Goal: Task Accomplishment & Management: Manage account settings

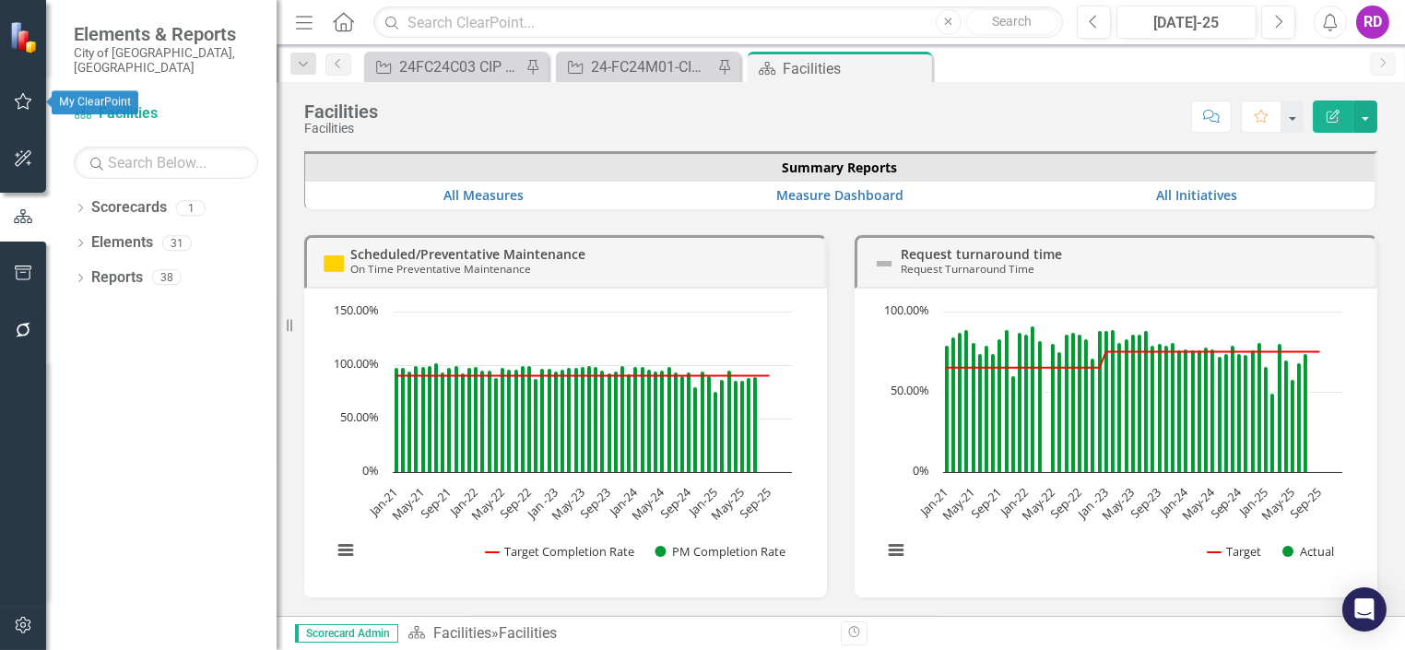
click at [28, 106] on icon "button" at bounding box center [23, 101] width 19 height 15
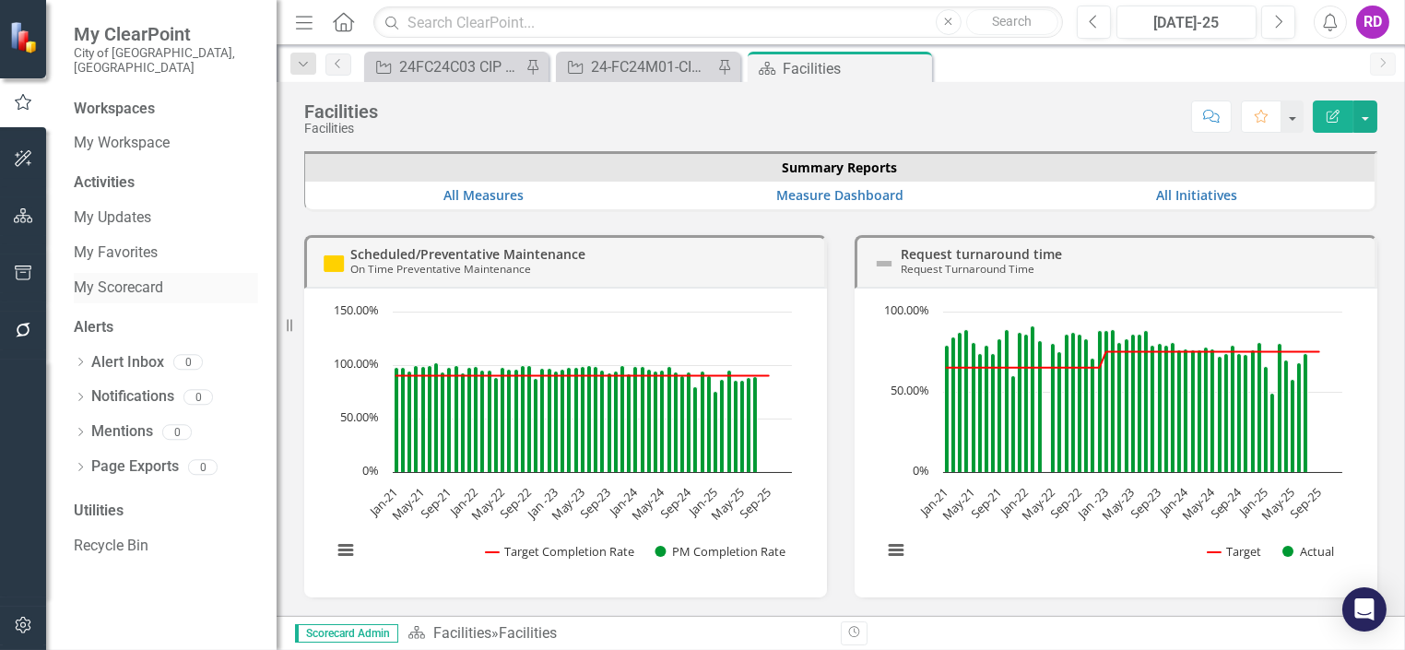
click at [136, 278] on link "My Scorecard" at bounding box center [166, 288] width 184 height 21
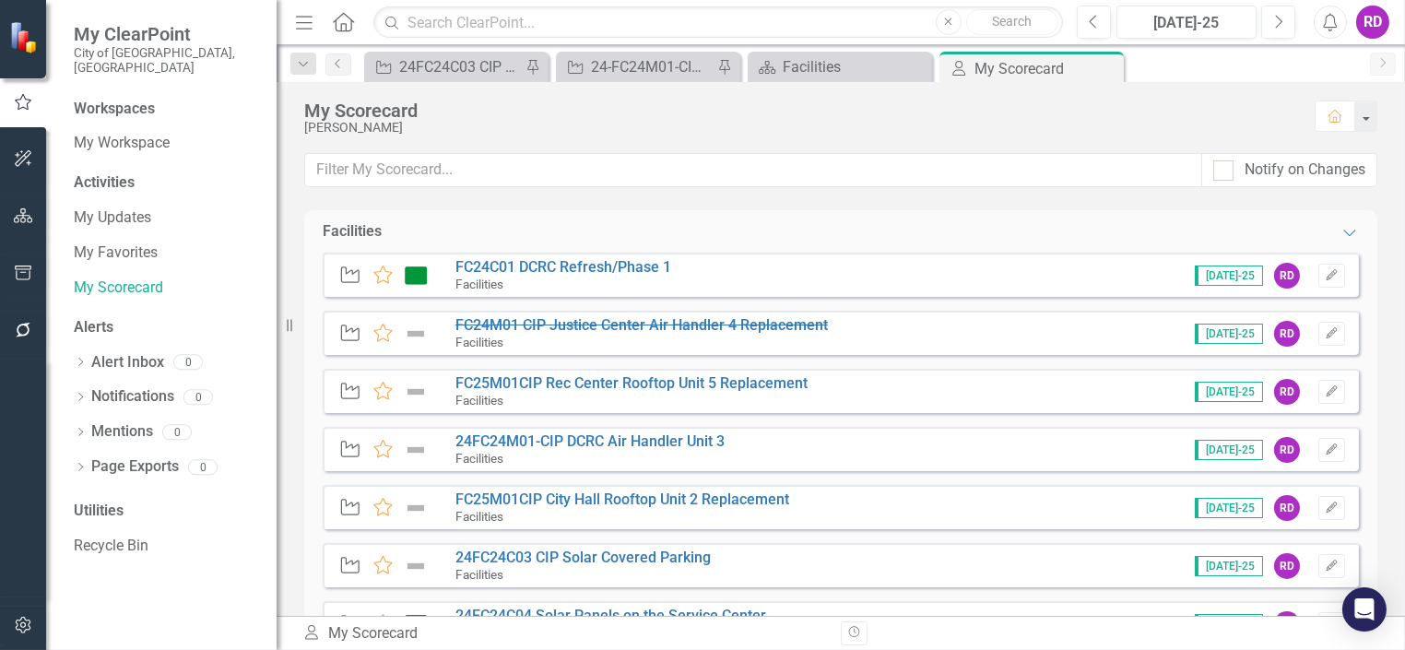
click at [1400, 617] on div "My Scorecard My Scorecard Revision History" at bounding box center [841, 633] width 1128 height 34
click at [718, 387] on link "FC25M01CIP Rec Center Rooftop Unit 5 Replacement" at bounding box center [631, 383] width 352 height 18
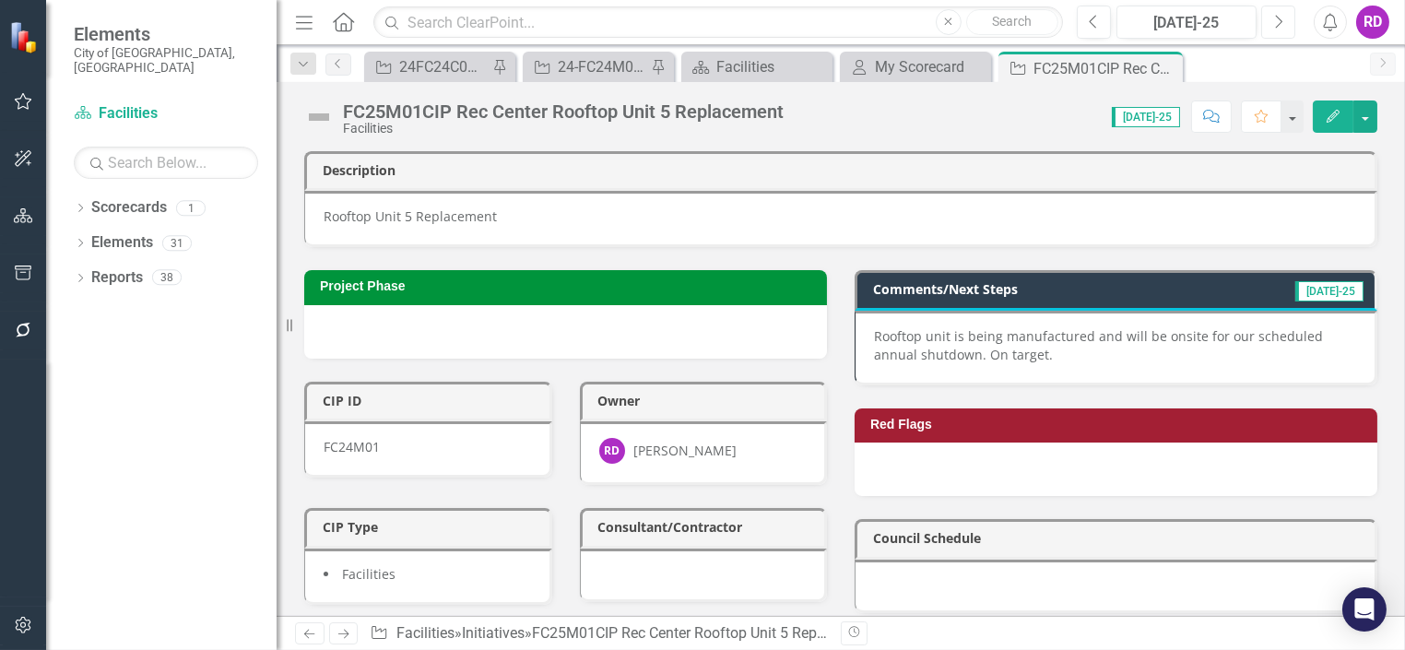
click at [1276, 29] on icon "Next" at bounding box center [1278, 22] width 10 height 17
click at [546, 214] on p "Rooftop Unit 5 Replacement" at bounding box center [840, 216] width 1033 height 18
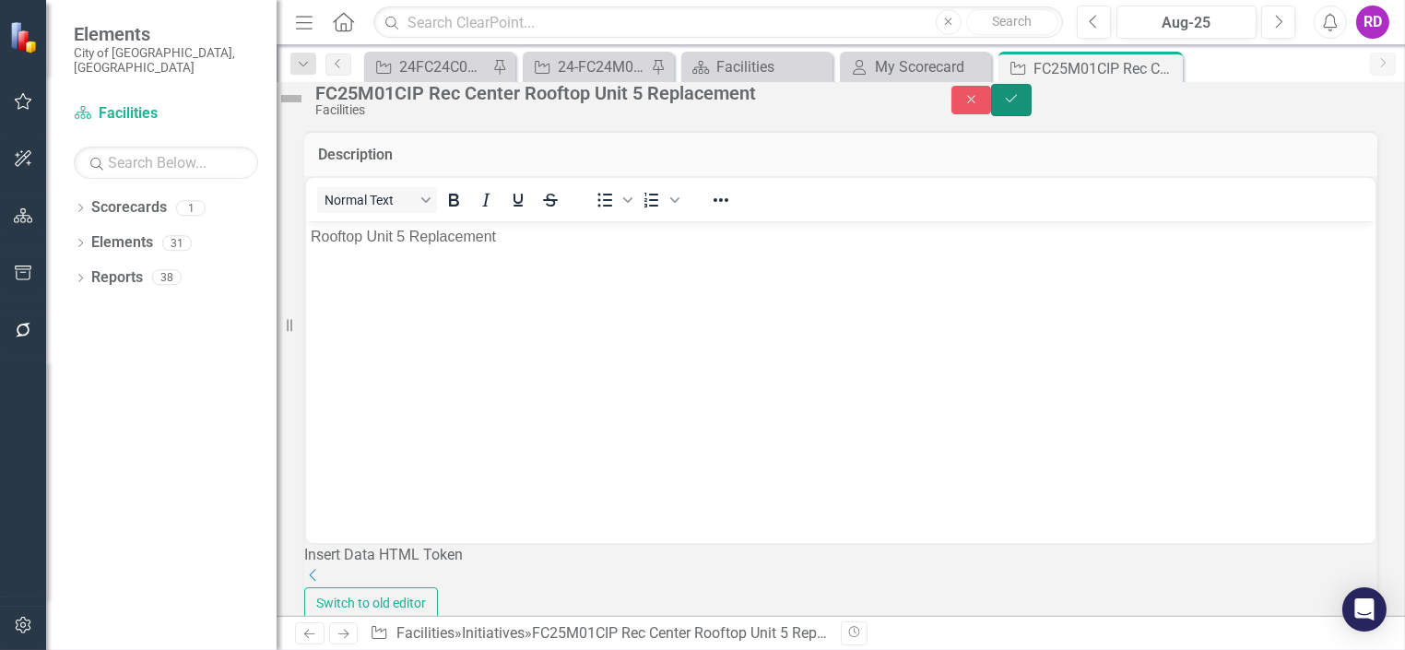
click at [1032, 113] on button "Save" at bounding box center [1011, 100] width 41 height 32
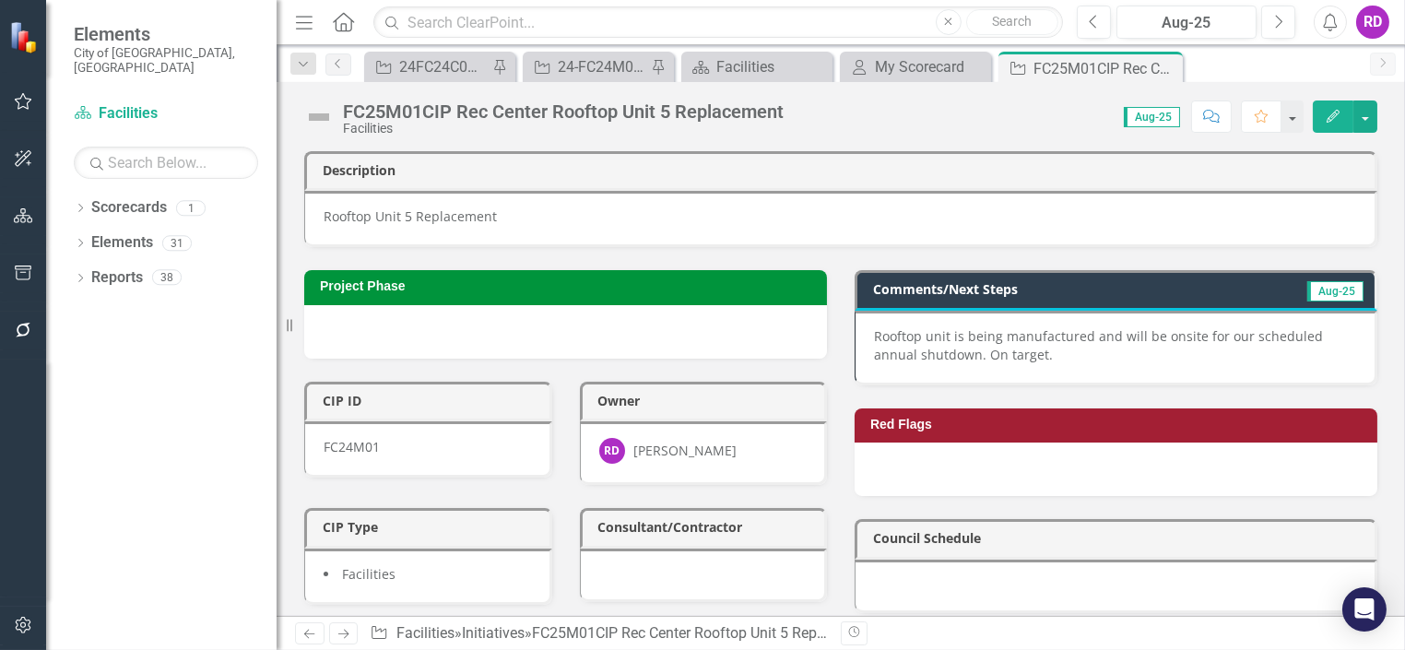
click at [1064, 347] on p "Rooftop unit is being manufactured and will be onsite for our scheduled annual …" at bounding box center [1115, 345] width 482 height 37
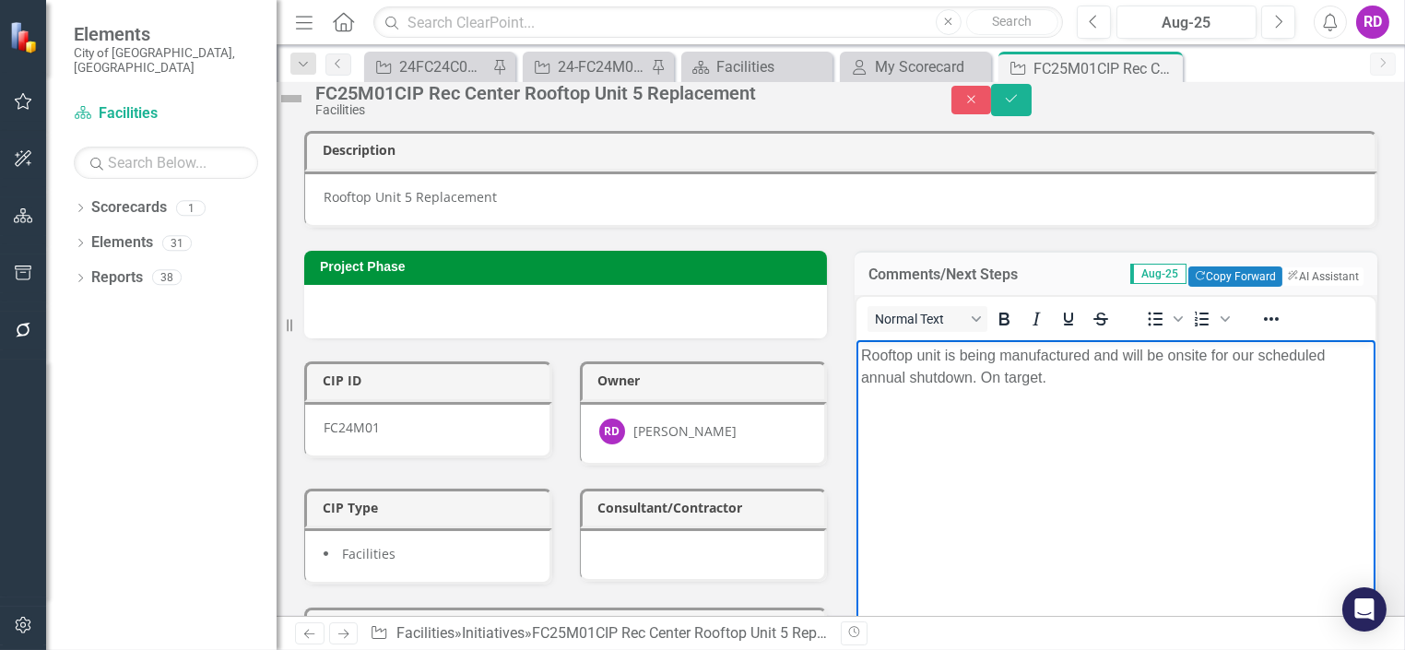
click at [1063, 377] on p "Rooftop unit is being manufactured and will be onsite for our scheduled annual …" at bounding box center [1115, 367] width 510 height 44
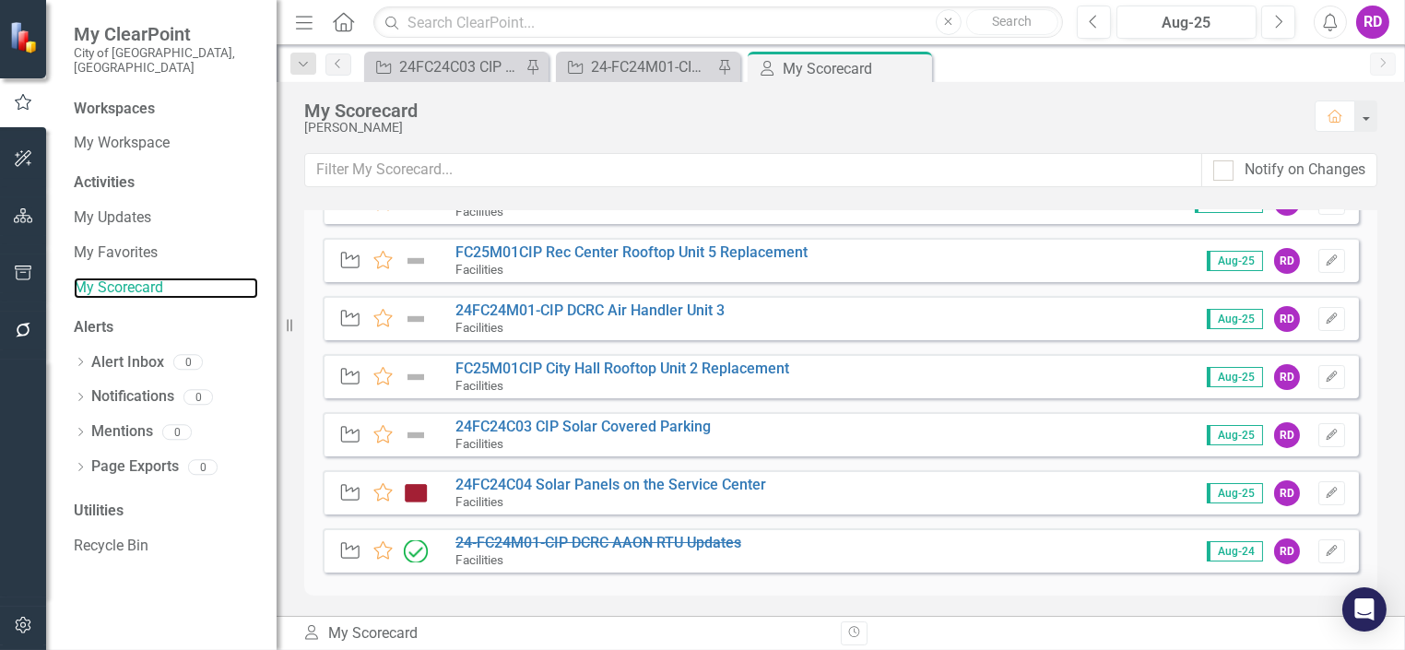
scroll to position [132, 0]
click at [629, 482] on link "24FC24C04 Solar Panels on the Service Center" at bounding box center [610, 484] width 311 height 18
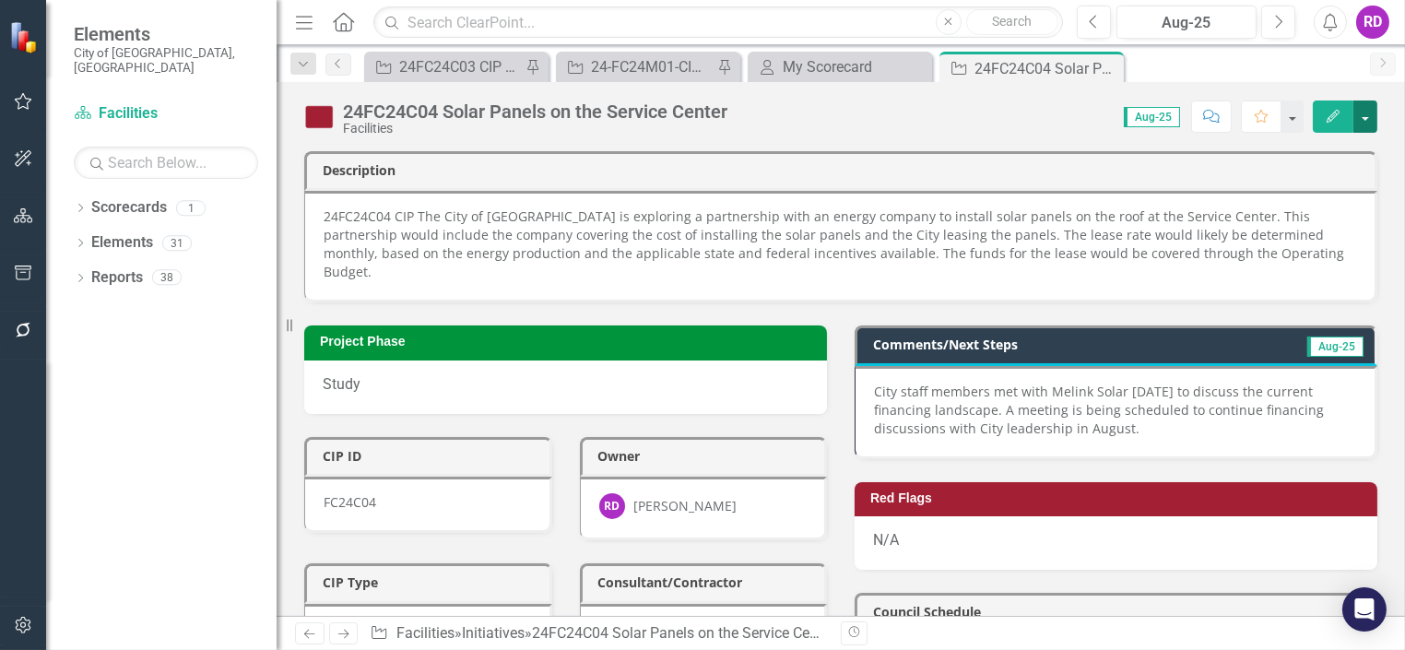
click at [1362, 118] on button "button" at bounding box center [1365, 116] width 24 height 32
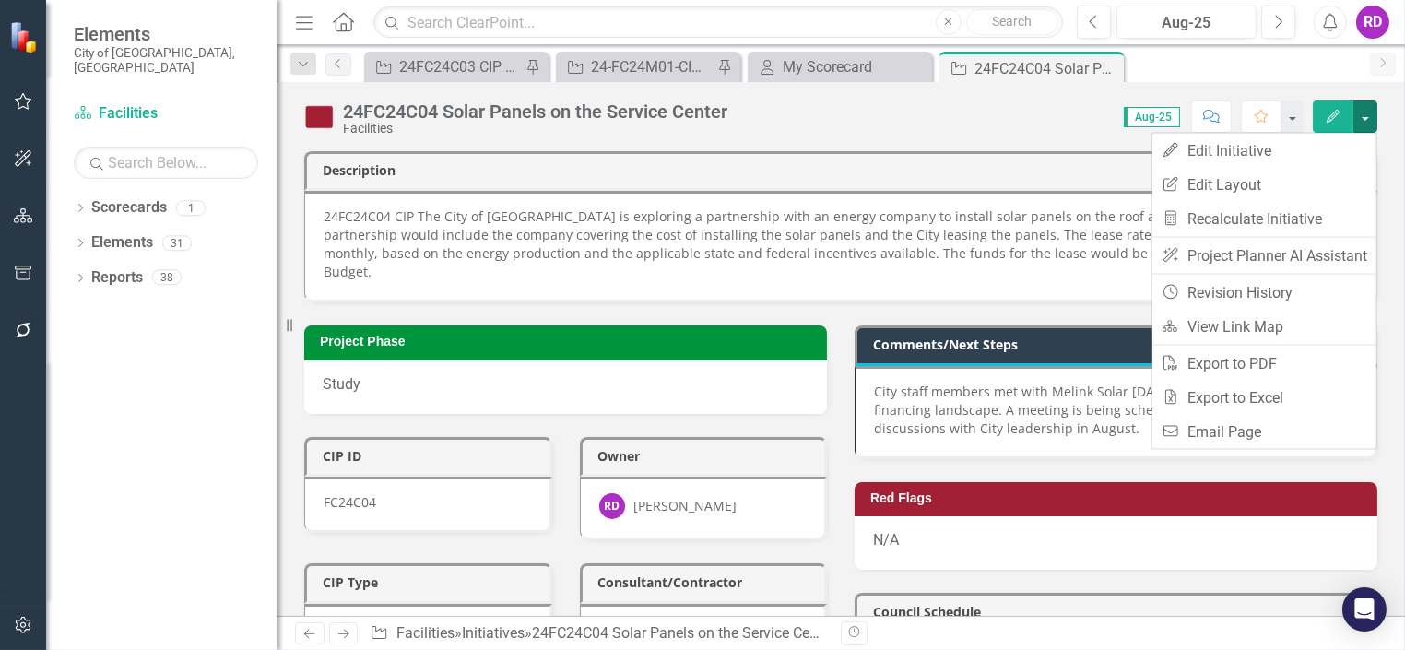
click at [906, 383] on p "City staff members met with Melink Solar [DATE] to discuss the current financin…" at bounding box center [1115, 410] width 482 height 55
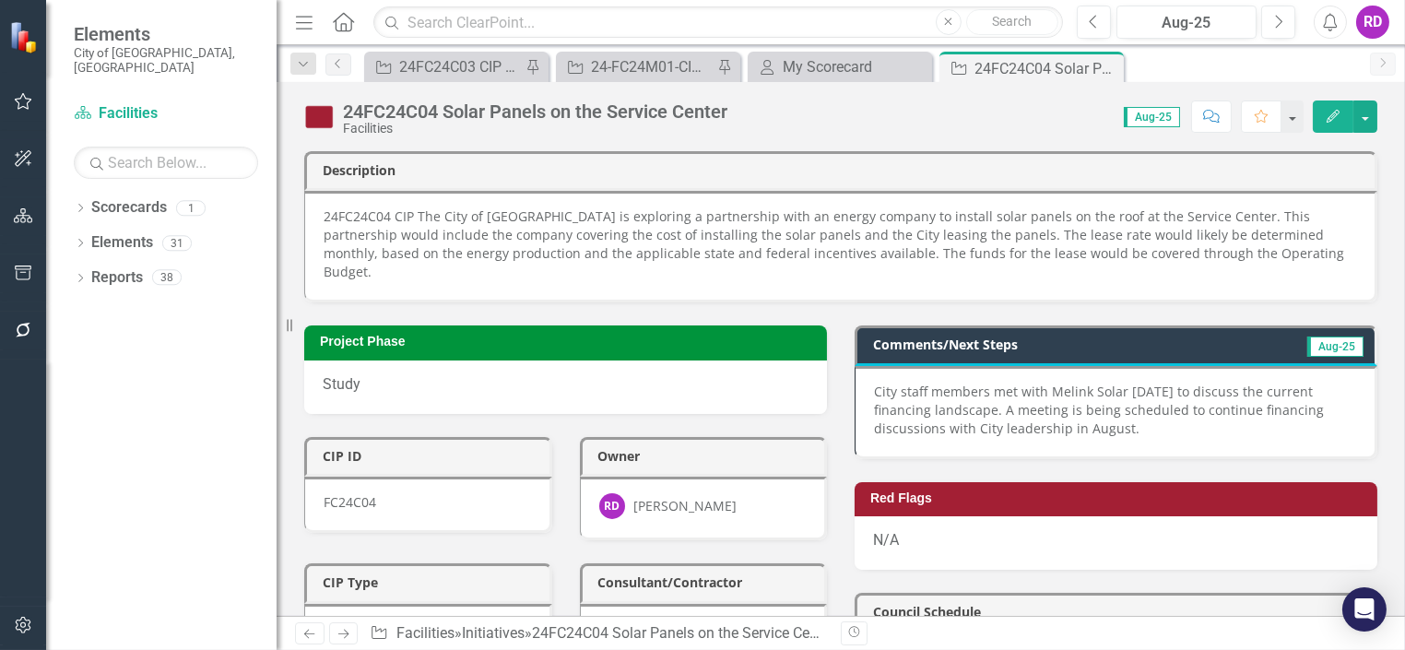
click at [906, 383] on p "City staff members met with Melink Solar [DATE] to discuss the current financin…" at bounding box center [1115, 410] width 482 height 55
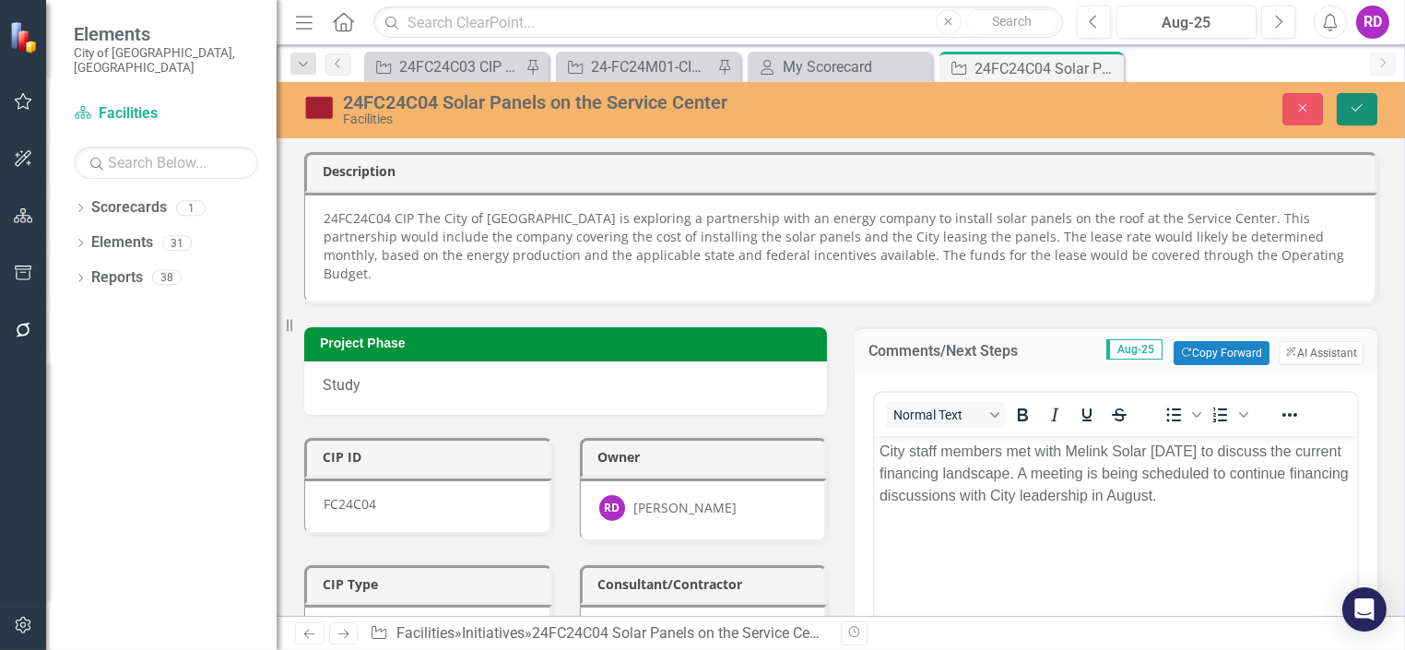
click at [1354, 112] on icon "Save" at bounding box center [1357, 107] width 17 height 13
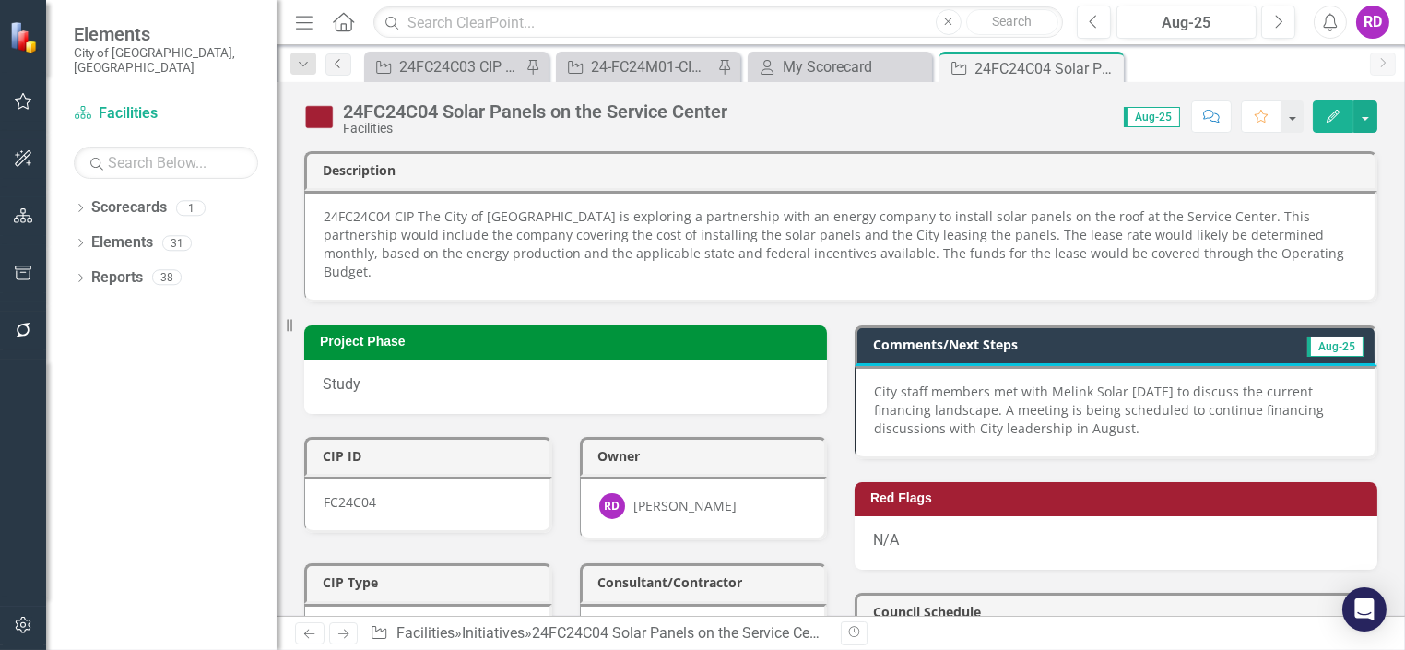
click at [339, 70] on link "Previous" at bounding box center [338, 64] width 26 height 22
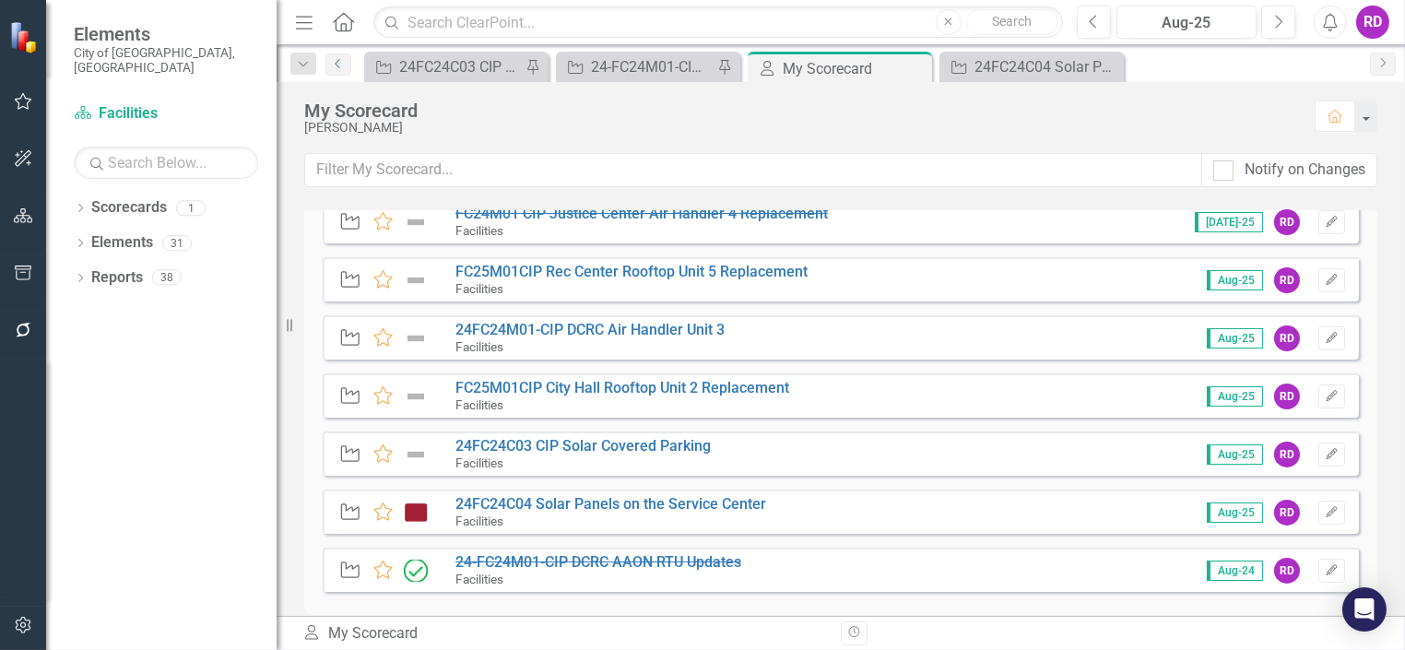
scroll to position [132, 0]
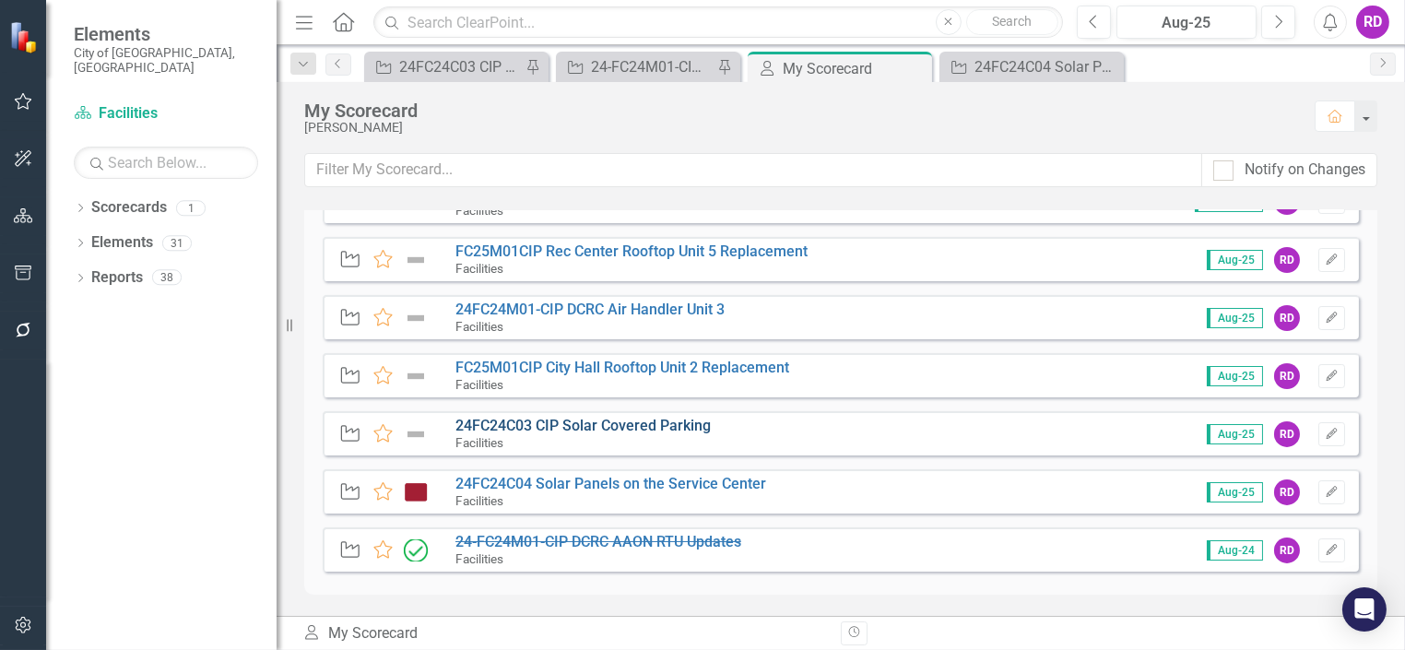
click at [669, 424] on link "24FC24C03 CIP Solar Covered Parking" at bounding box center [582, 426] width 255 height 18
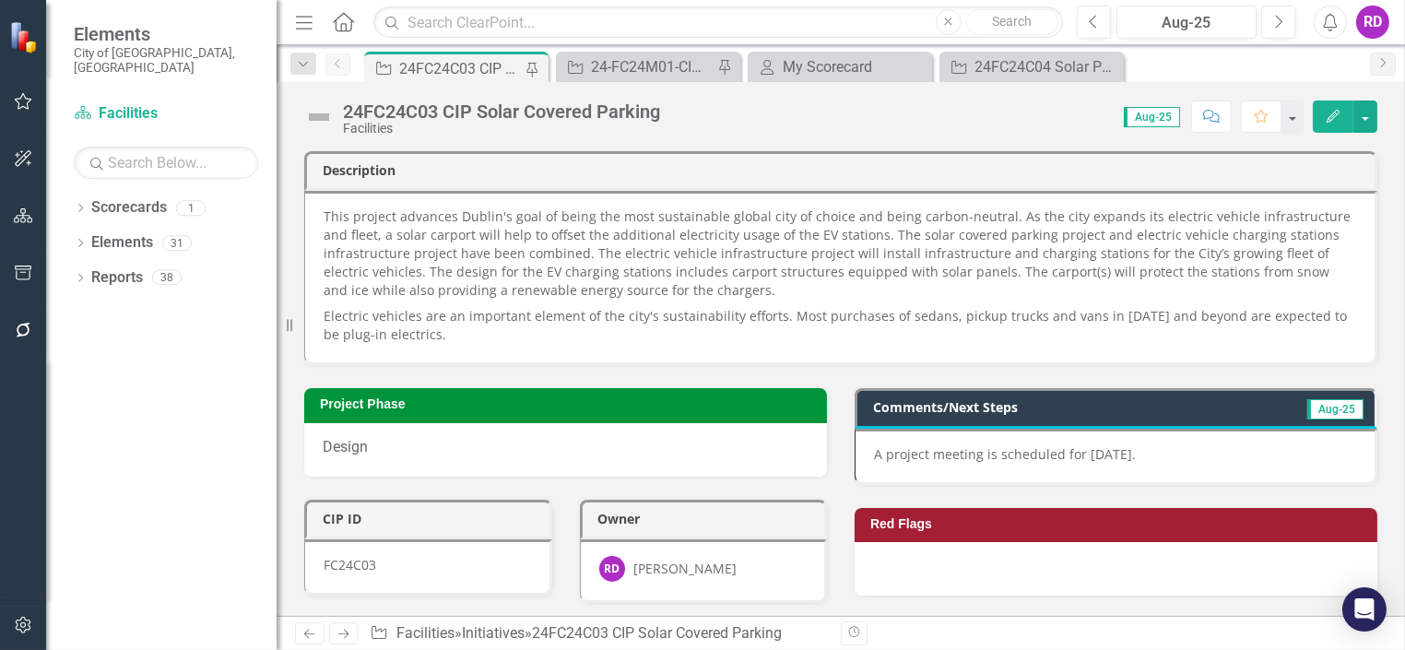
click at [1242, 220] on p "This project advances Dublin's goal of being the most sustainable global city o…" at bounding box center [840, 255] width 1033 height 96
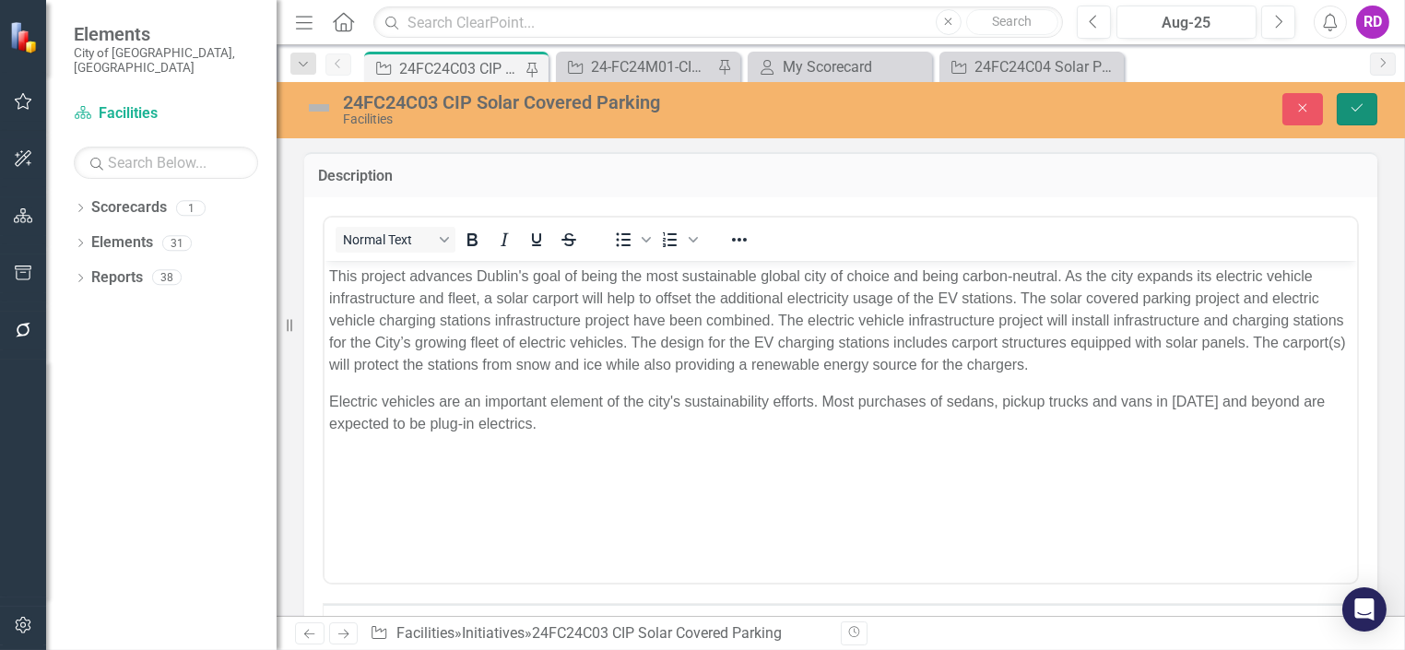
click at [1348, 114] on button "Save" at bounding box center [1357, 109] width 41 height 32
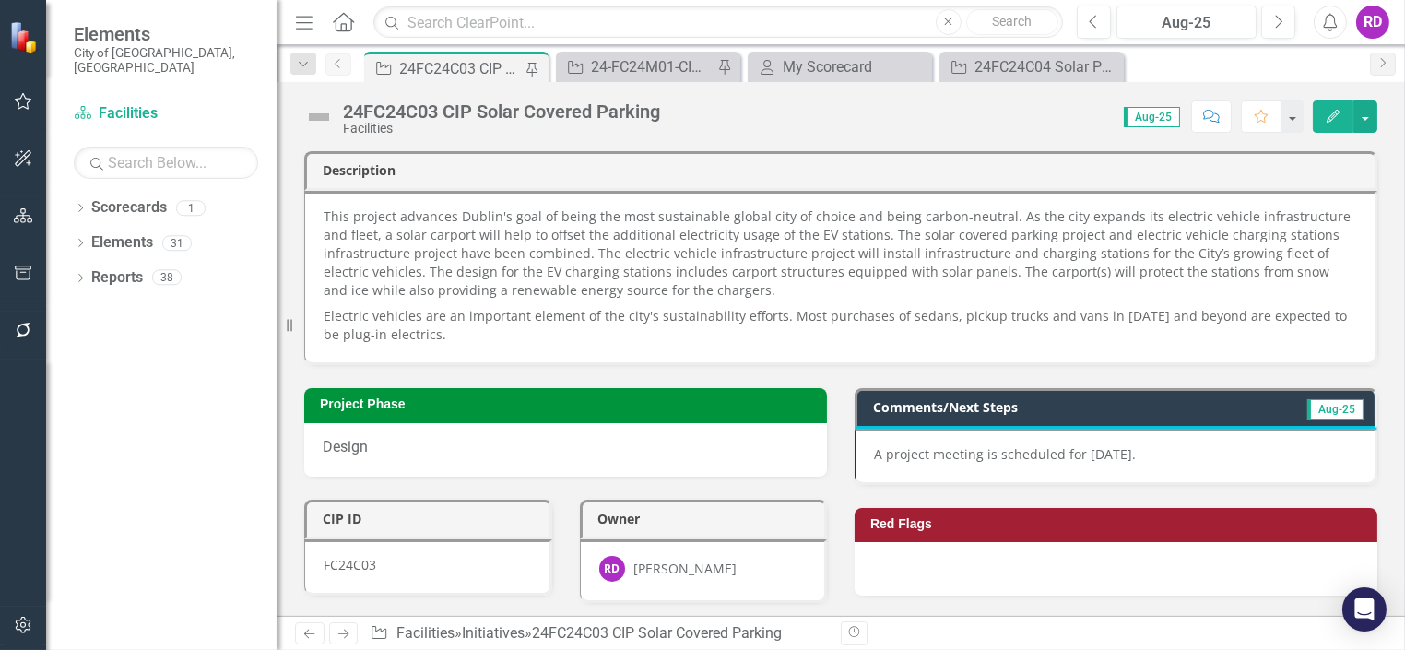
click at [339, 68] on link "Previous" at bounding box center [338, 64] width 26 height 22
click at [655, 149] on div "24FC24C03 CIP Solar Covered Parking Facilities Score: N/A Aug-25 Completed Comm…" at bounding box center [841, 349] width 1128 height 534
click at [696, 132] on div "24FC24C03 CIP Solar Covered Parking Facilities Score: N/A Aug-25 Completed Comm…" at bounding box center [841, 109] width 1128 height 55
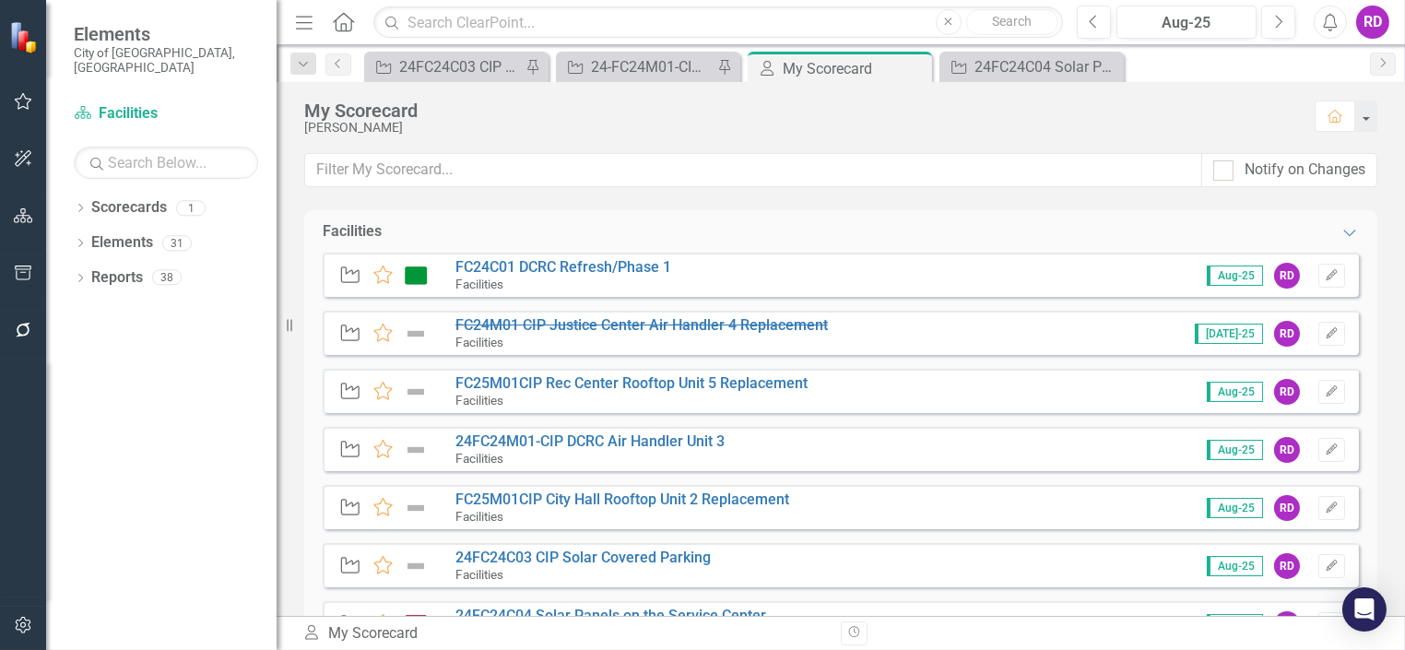
click at [750, 508] on div "Facilities" at bounding box center [622, 516] width 334 height 17
click at [743, 502] on link "FC25M01CIP City Hall Rooftop Unit 2 Replacement" at bounding box center [622, 499] width 334 height 18
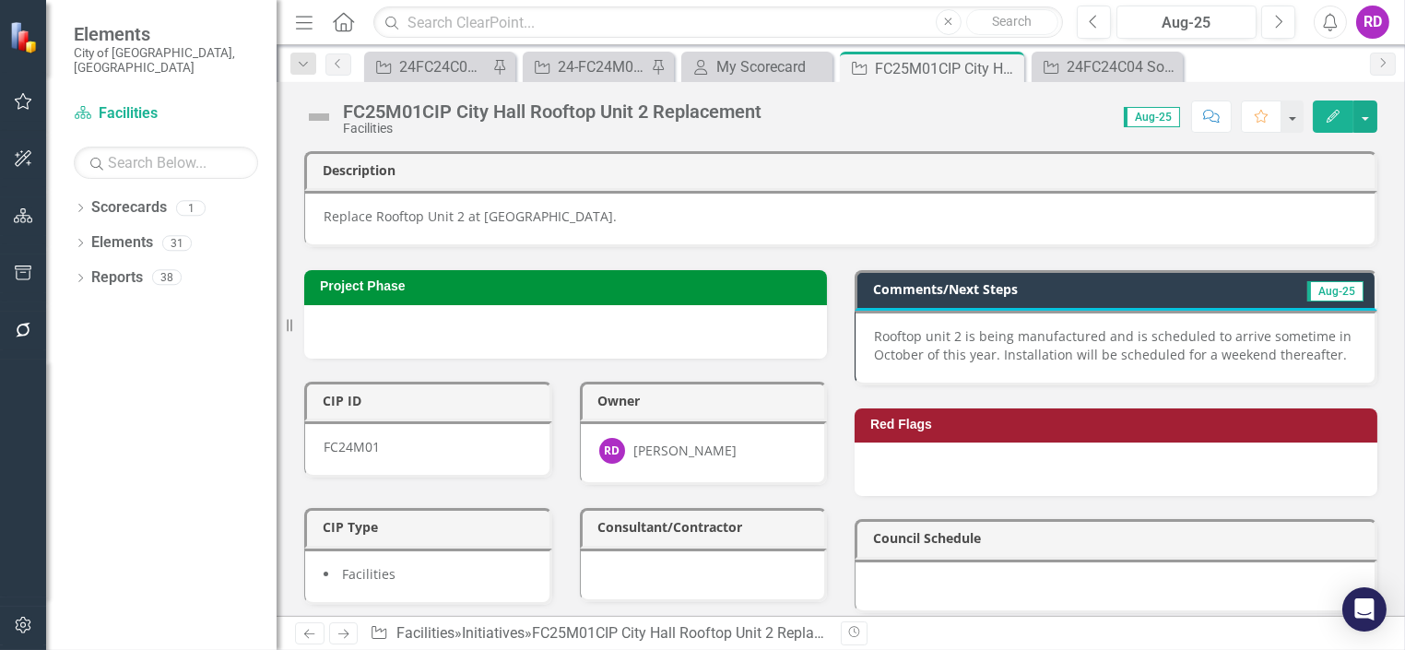
click at [962, 346] on p "Rooftop unit 2 is being manufactured and is scheduled to arrive sometime in Oct…" at bounding box center [1115, 345] width 482 height 37
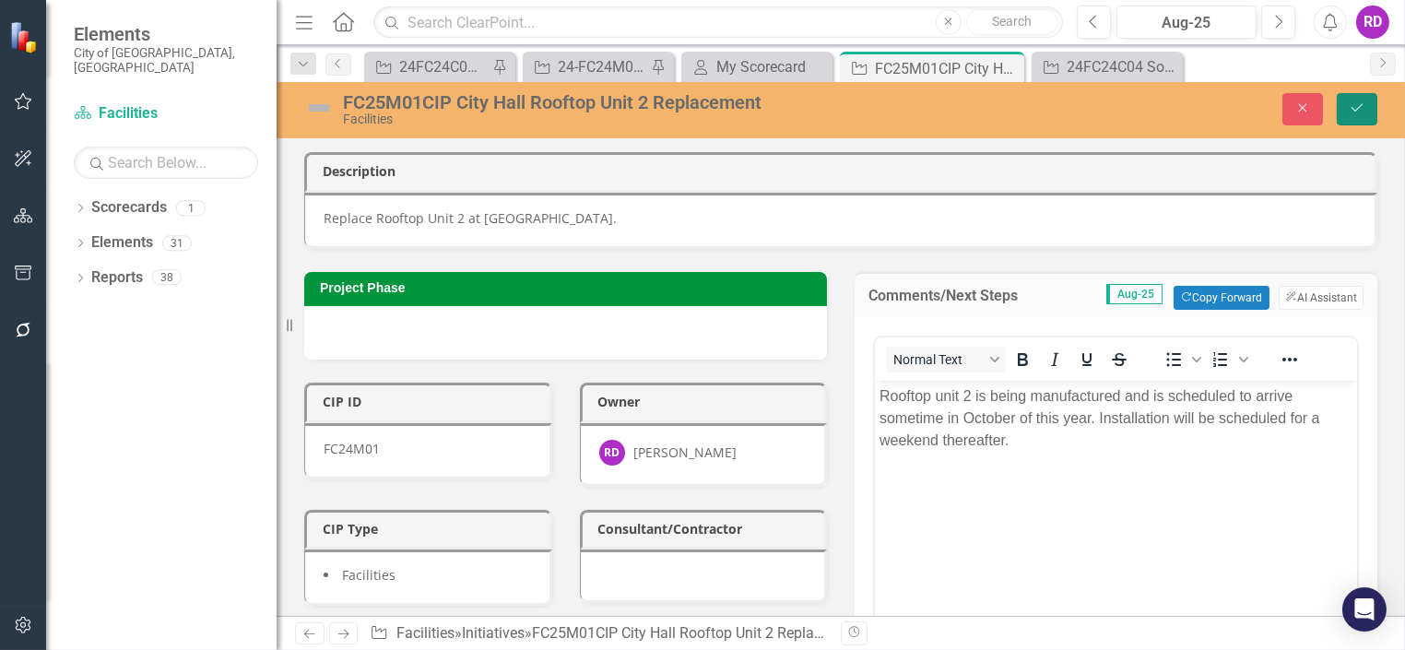
click at [1364, 109] on icon "Save" at bounding box center [1357, 107] width 17 height 13
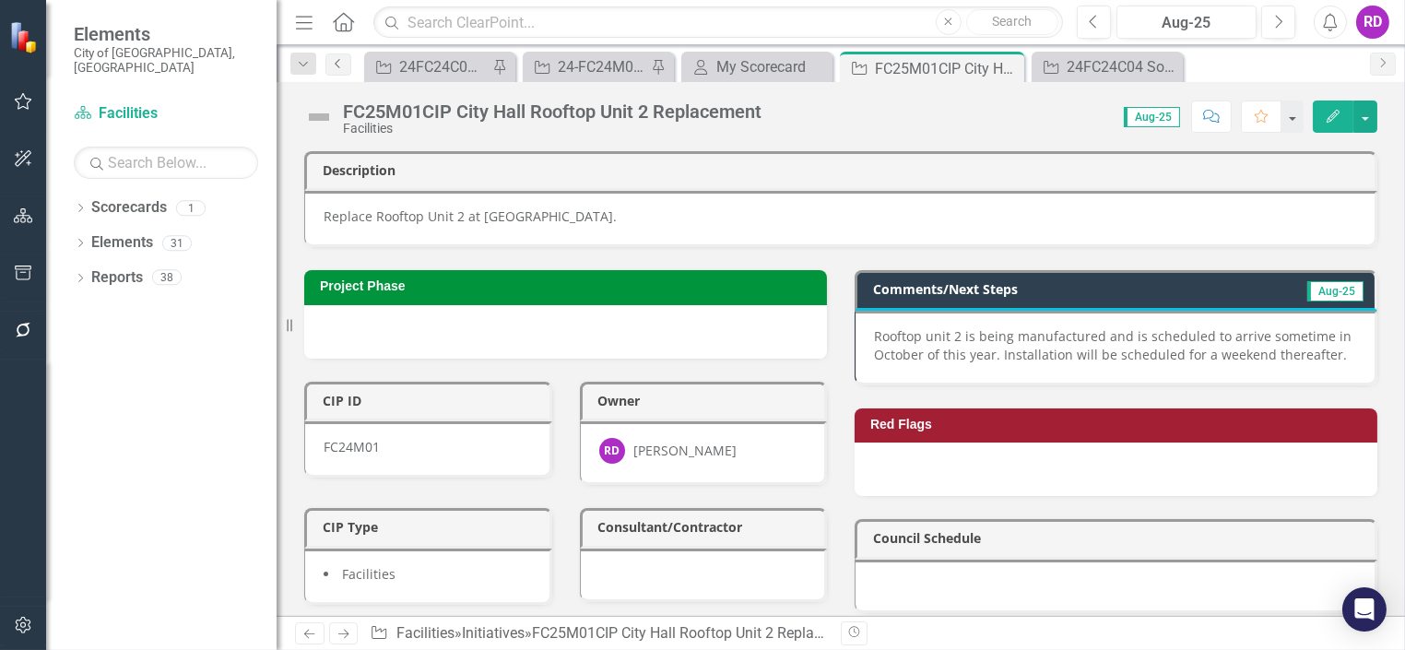
click at [339, 66] on icon "Previous" at bounding box center [338, 63] width 15 height 11
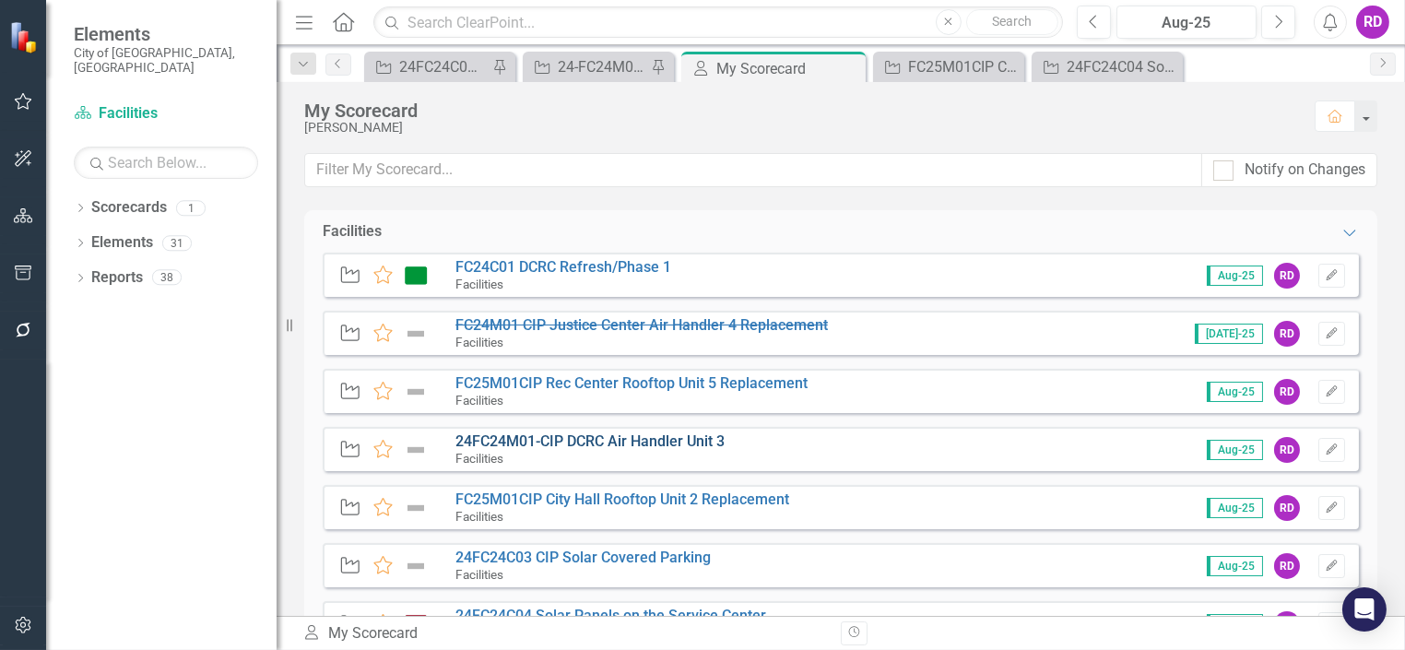
click at [706, 439] on link "24FC24M01-CIP DCRC Air Handler Unit 3" at bounding box center [589, 441] width 269 height 18
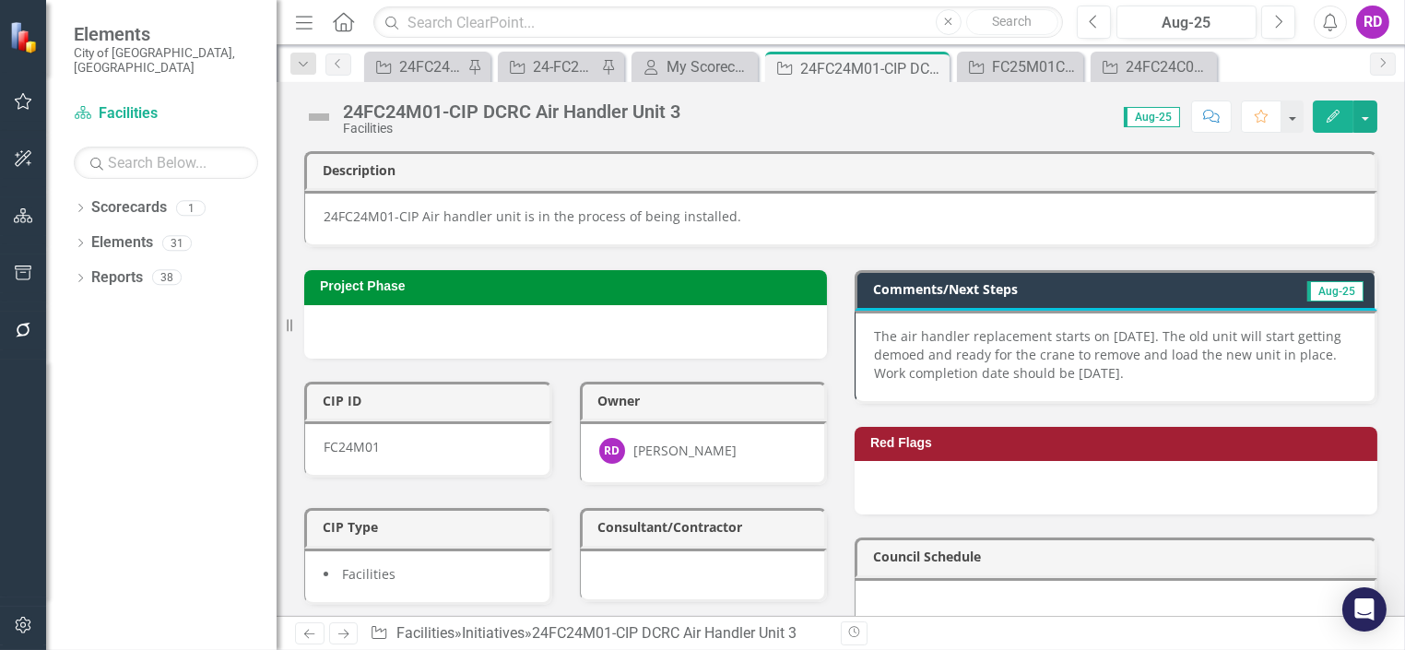
click at [1009, 348] on p "The air handler replacement starts on August 11th. The old unit will start gett…" at bounding box center [1115, 354] width 482 height 55
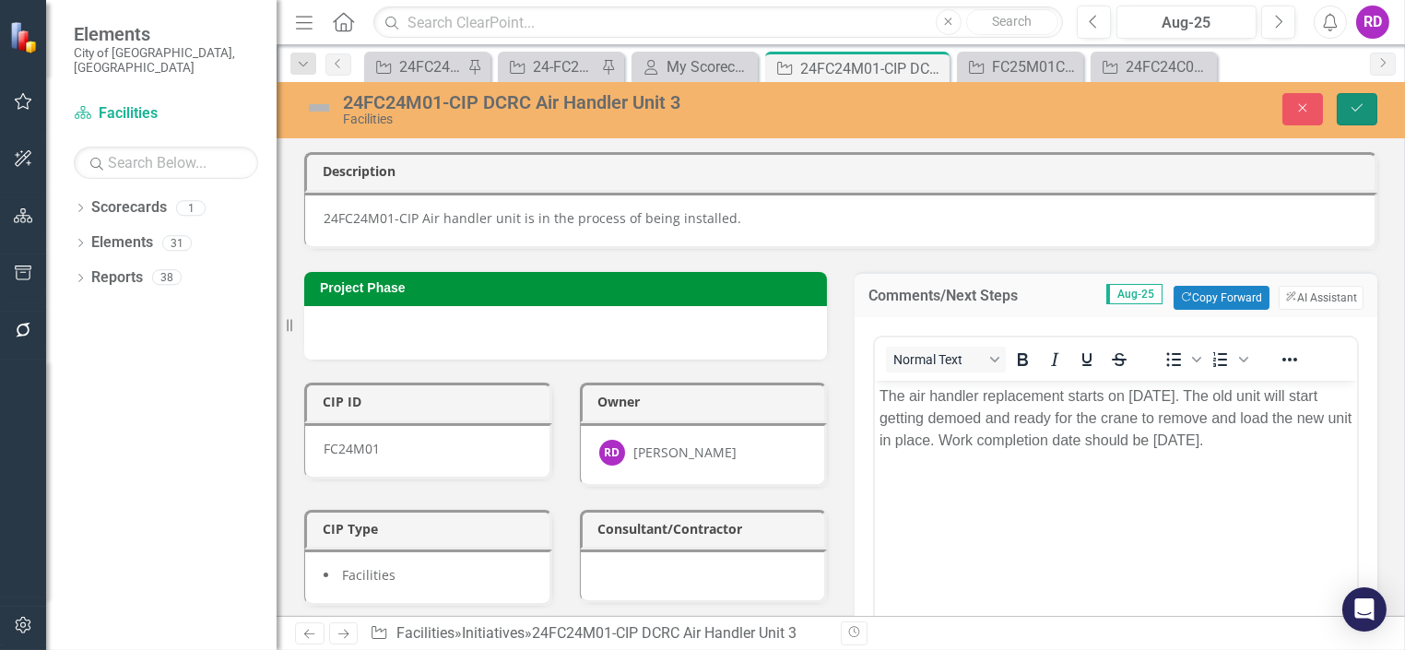
click at [1339, 109] on button "Save" at bounding box center [1357, 109] width 41 height 32
